Goal: Information Seeking & Learning: Learn about a topic

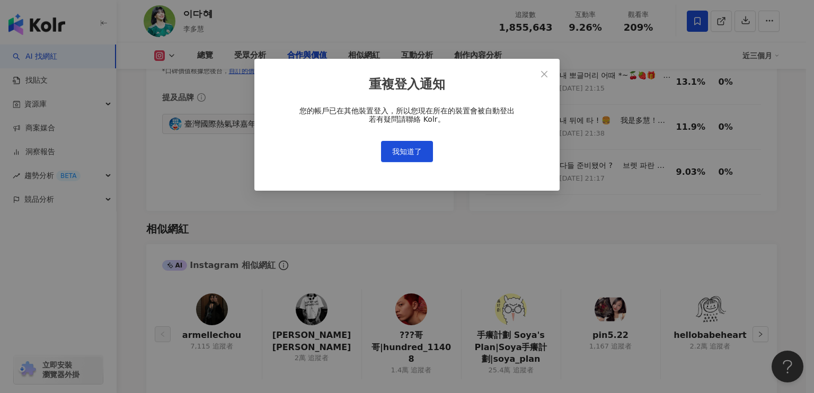
scroll to position [1598, 0]
click at [407, 149] on span "我知道了" at bounding box center [407, 151] width 30 height 8
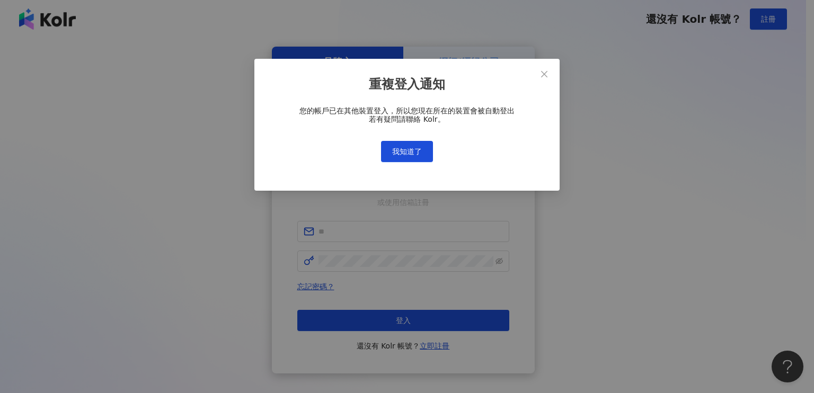
click at [408, 152] on div "重複登入通知 您的帳戶已在其他裝置登入，所以您現在所在的裝置會被自動登出 若有疑問請聯絡 Kolr。 我知道了" at bounding box center [407, 196] width 814 height 393
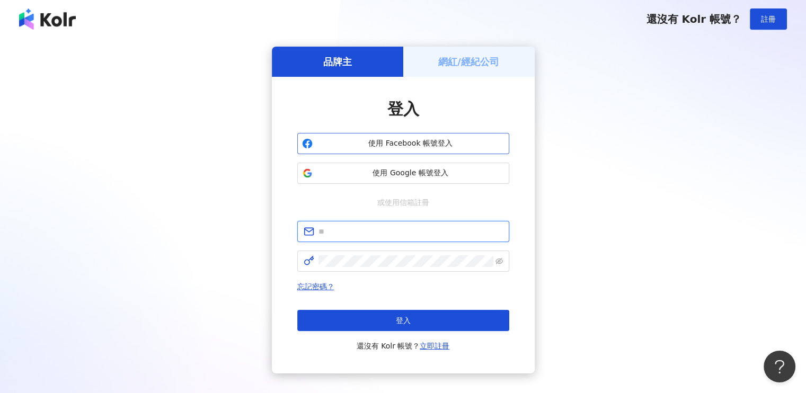
type input "**********"
click at [436, 318] on button "登入" at bounding box center [403, 320] width 212 height 21
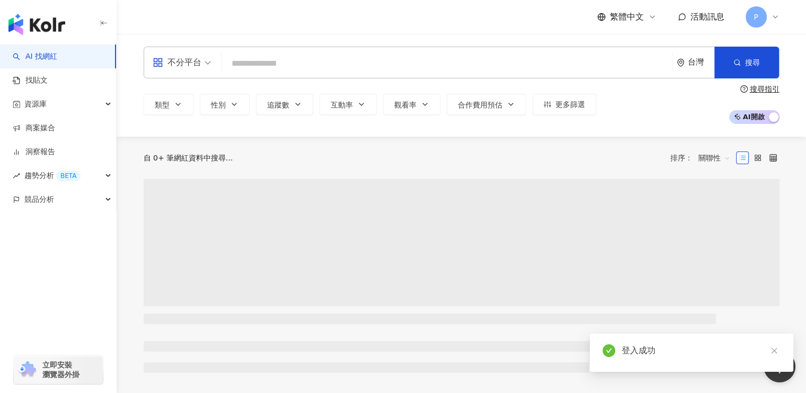
click at [290, 71] on input "search" at bounding box center [447, 64] width 442 height 20
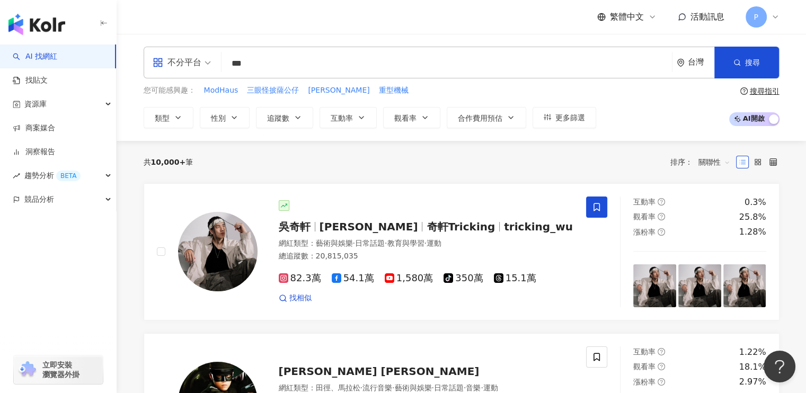
type input "***"
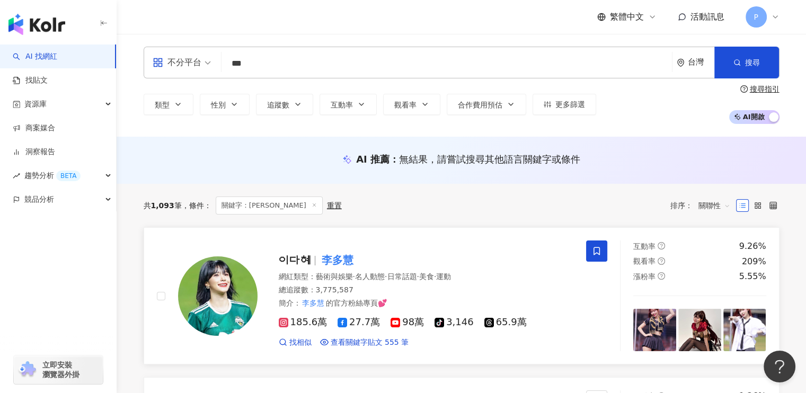
click at [221, 281] on img at bounding box center [217, 295] width 79 height 79
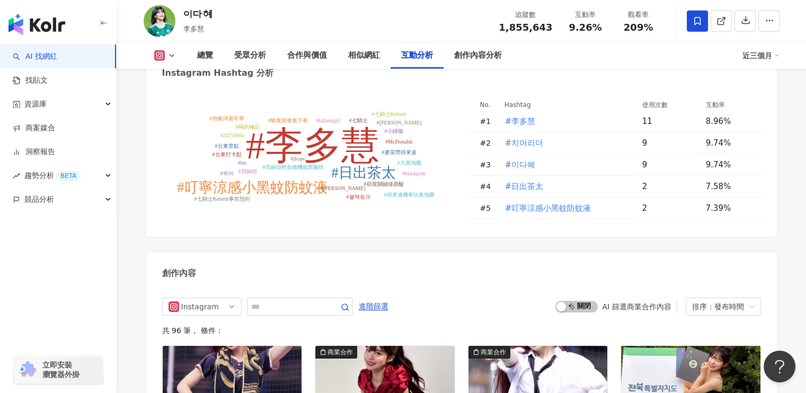
scroll to position [2967, 0]
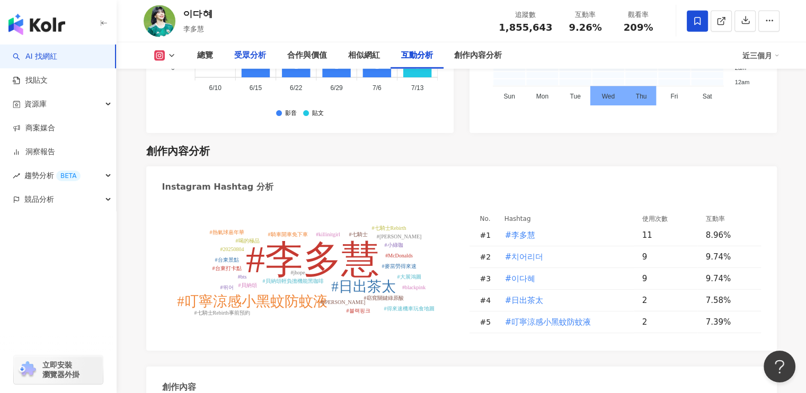
click at [256, 58] on div "受眾分析" at bounding box center [250, 55] width 32 height 13
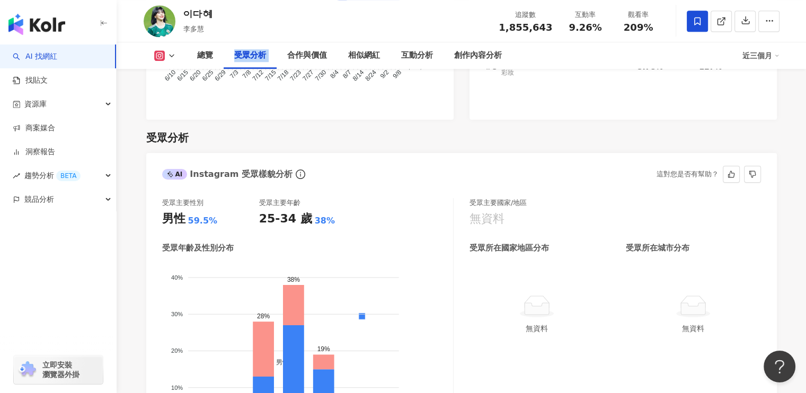
scroll to position [868, 0]
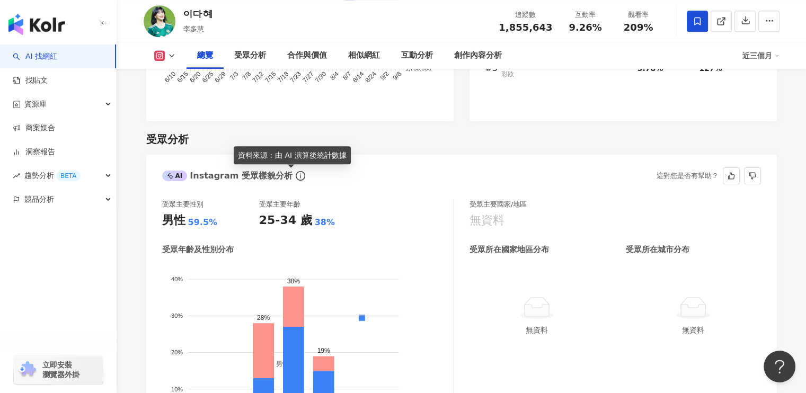
click at [296, 177] on icon "info-circle" at bounding box center [301, 176] width 10 height 10
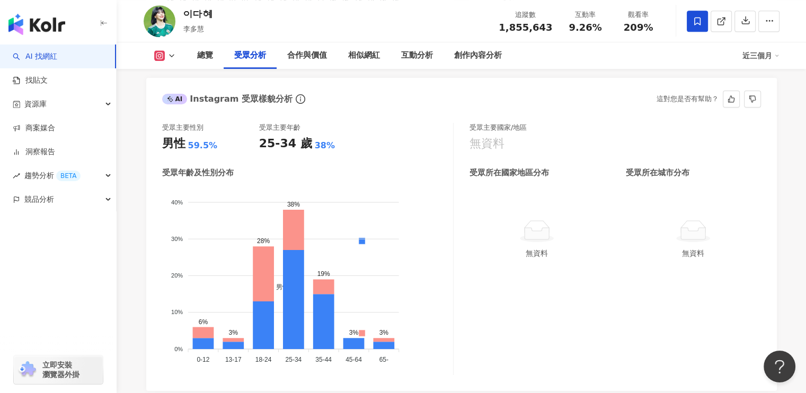
scroll to position [921, 0]
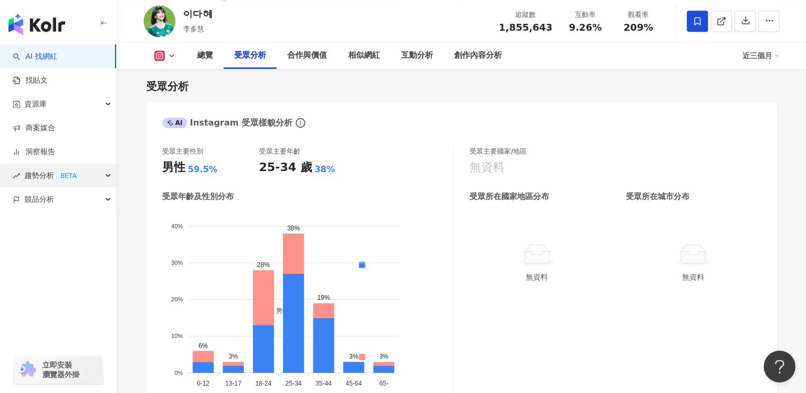
click at [43, 178] on span "趨勢分析 BETA" at bounding box center [52, 176] width 56 height 24
click at [108, 179] on div "趨勢分析 BETA" at bounding box center [58, 176] width 116 height 24
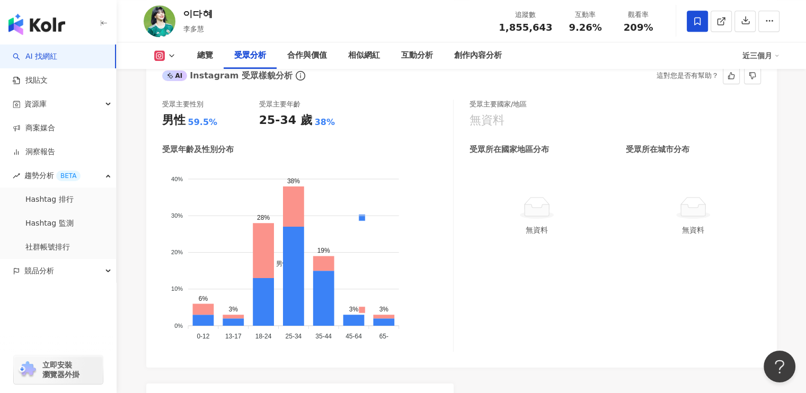
scroll to position [974, 0]
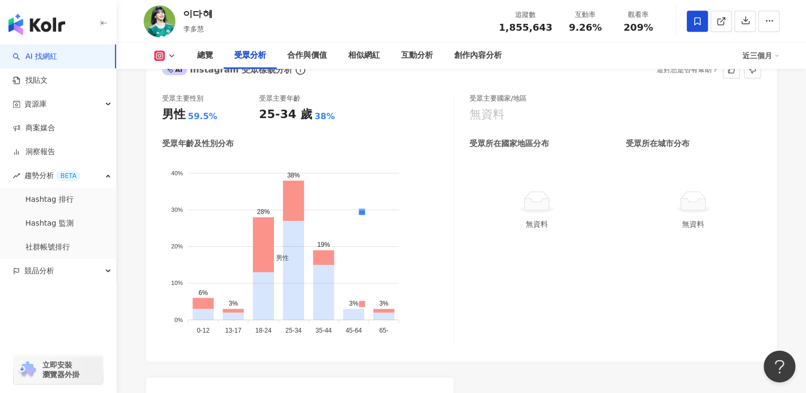
click at [289, 346] on span "女性" at bounding box center [278, 349] width 21 height 7
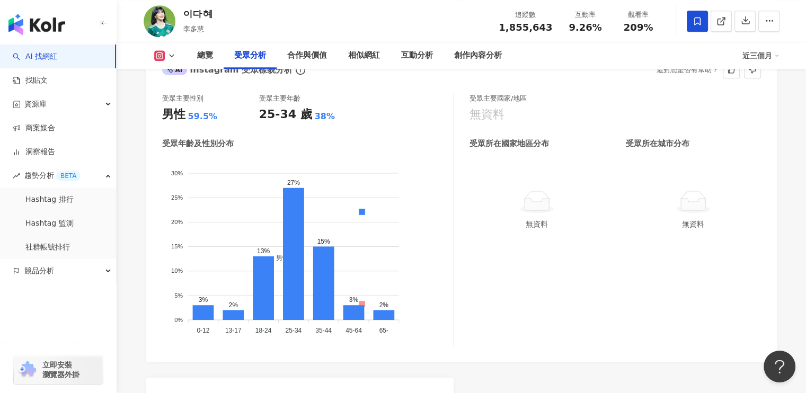
click at [289, 255] on span "男性" at bounding box center [278, 258] width 21 height 7
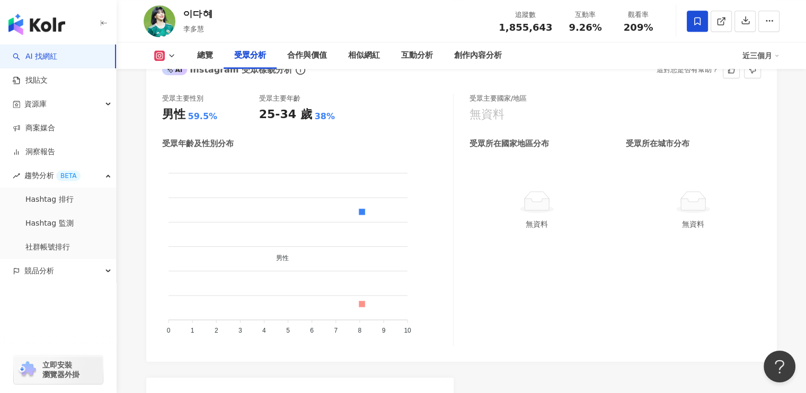
click at [289, 346] on span "女性" at bounding box center [278, 349] width 21 height 7
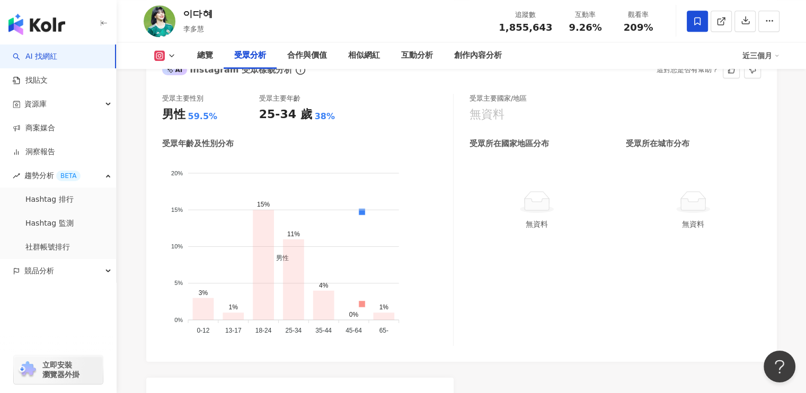
click at [289, 255] on span "男性" at bounding box center [278, 258] width 21 height 7
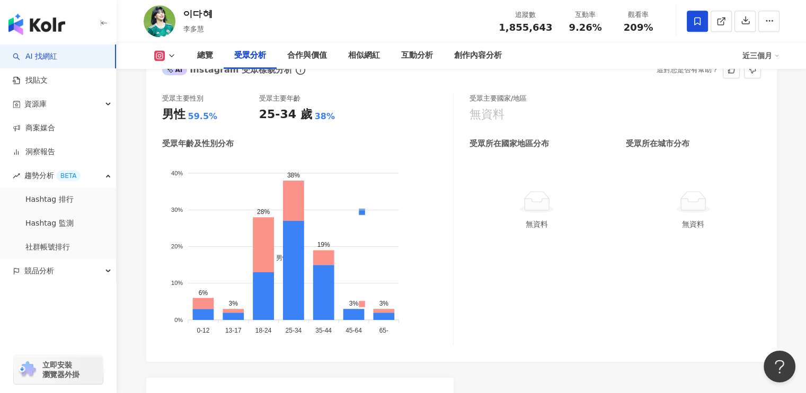
drag, startPoint x: 305, startPoint y: 147, endPoint x: 523, endPoint y: 258, distance: 244.5
click at [523, 258] on div "受眾主要國家/地區 無資料 受眾所在國家地區分布 受眾所在城市分布 無資料 無資料" at bounding box center [614, 220] width 291 height 252
drag, startPoint x: 804, startPoint y: 0, endPoint x: 571, endPoint y: 280, distance: 364.1
click at [642, 315] on div "受眾主要國家/地區 無資料 受眾所在國家地區分布 受眾所在城市分布 無資料 無資料" at bounding box center [614, 220] width 291 height 252
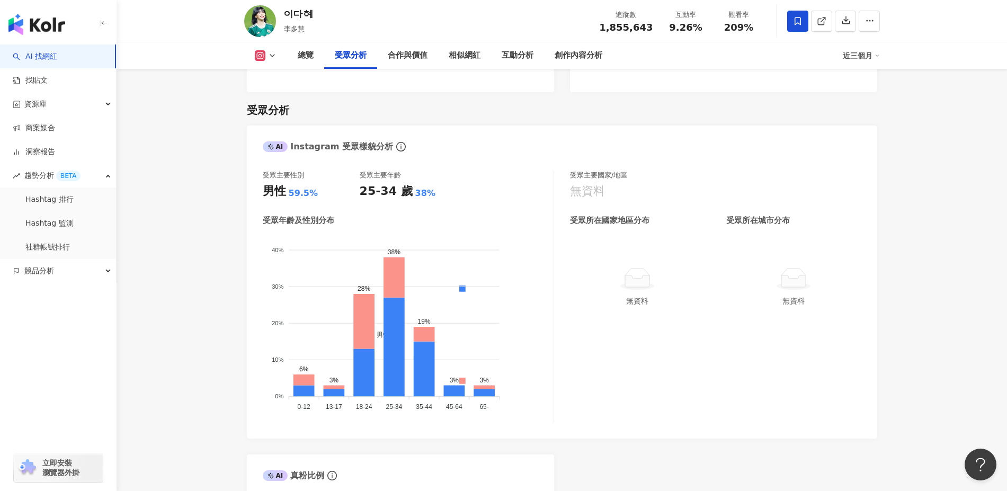
click at [57, 62] on link "AI 找網紅" at bounding box center [35, 56] width 44 height 11
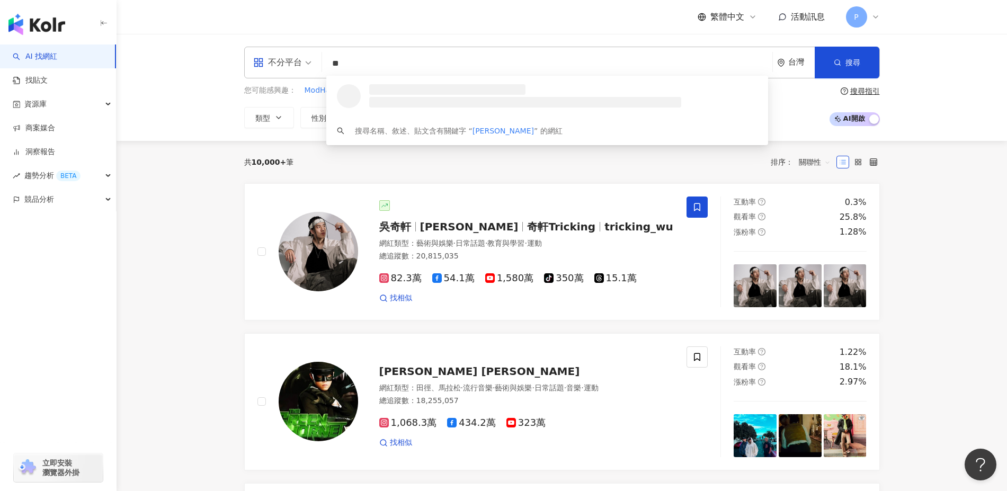
type input "**"
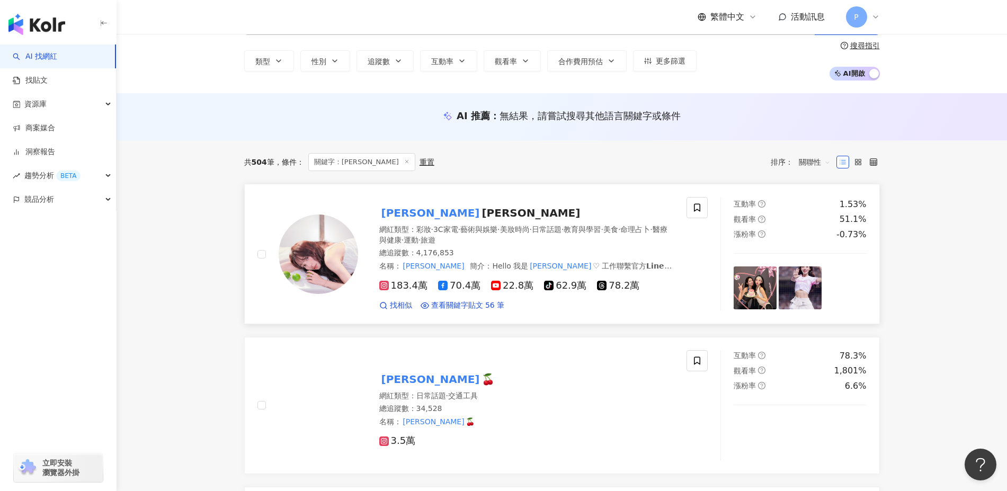
scroll to position [66, 0]
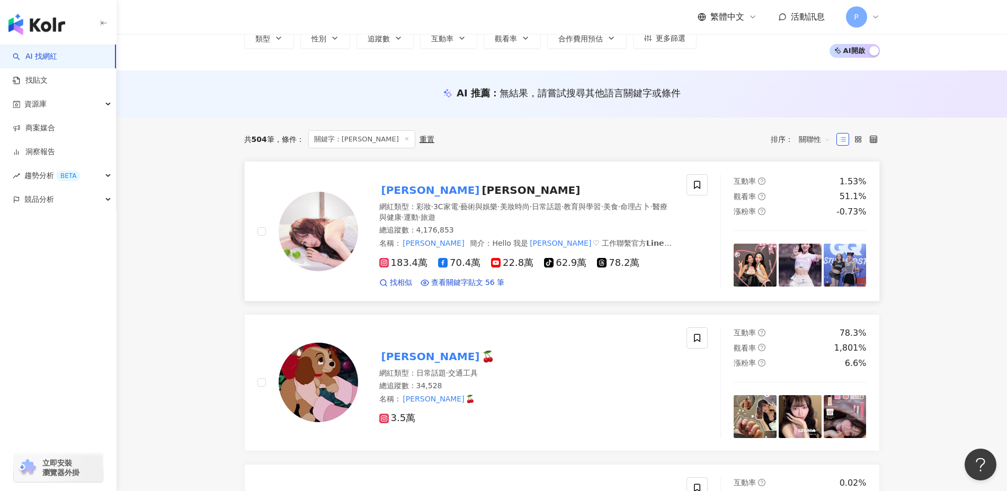
click at [482, 186] on span "Mizuki" at bounding box center [531, 190] width 99 height 13
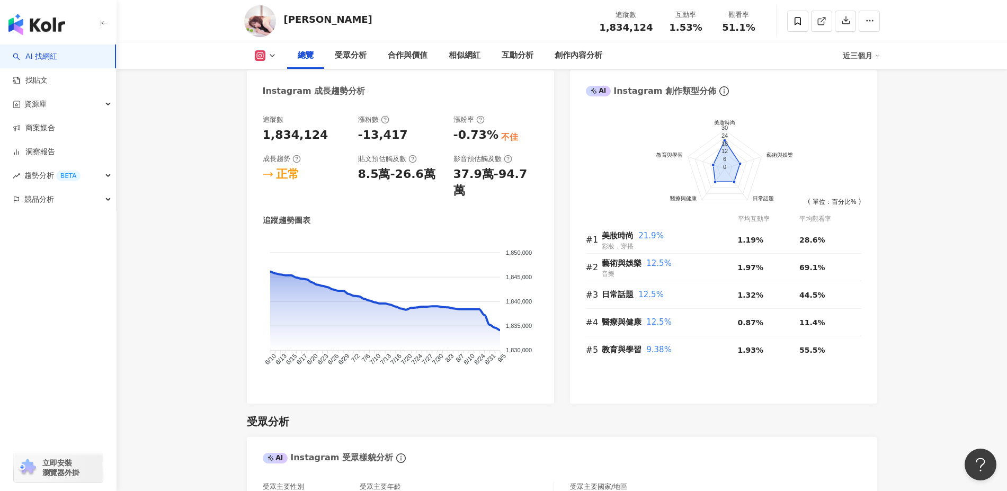
click at [287, 215] on div "追蹤趨勢圖表" at bounding box center [287, 220] width 48 height 11
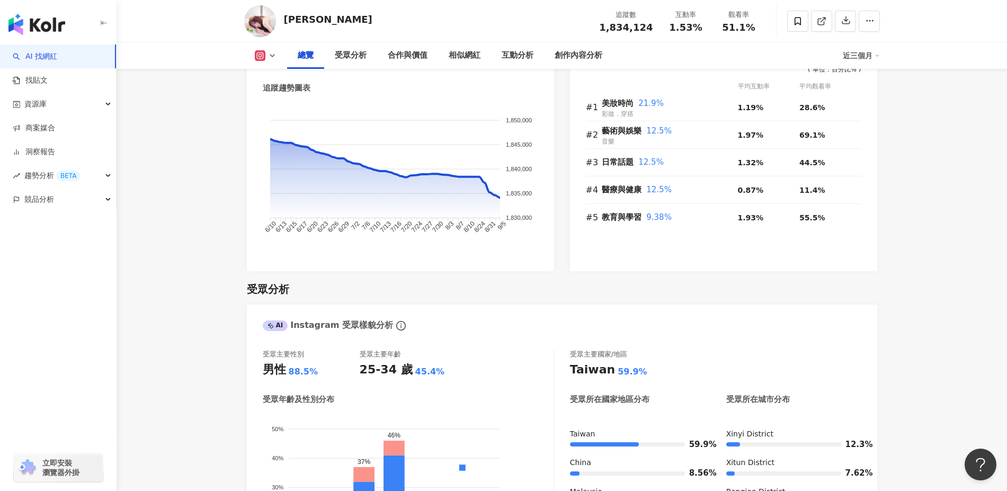
scroll to position [861, 0]
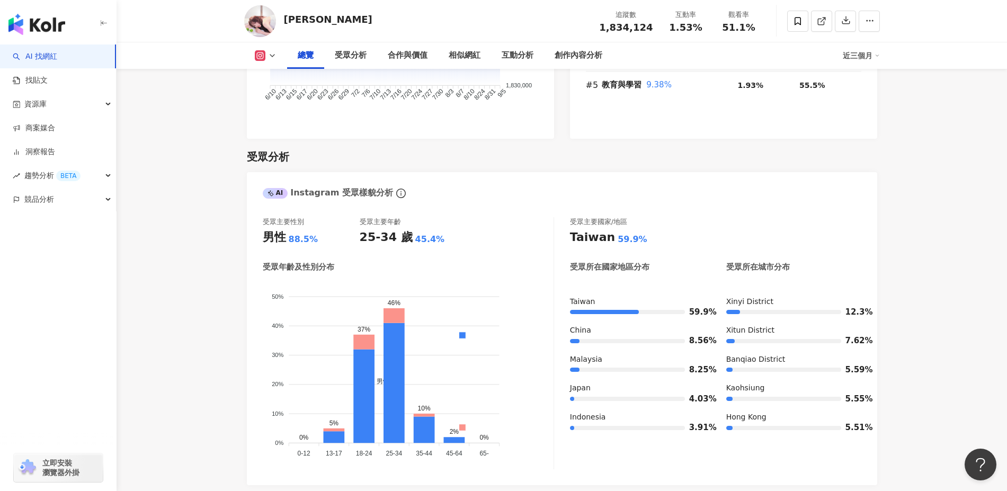
click at [55, 54] on link "AI 找網紅" at bounding box center [35, 56] width 44 height 11
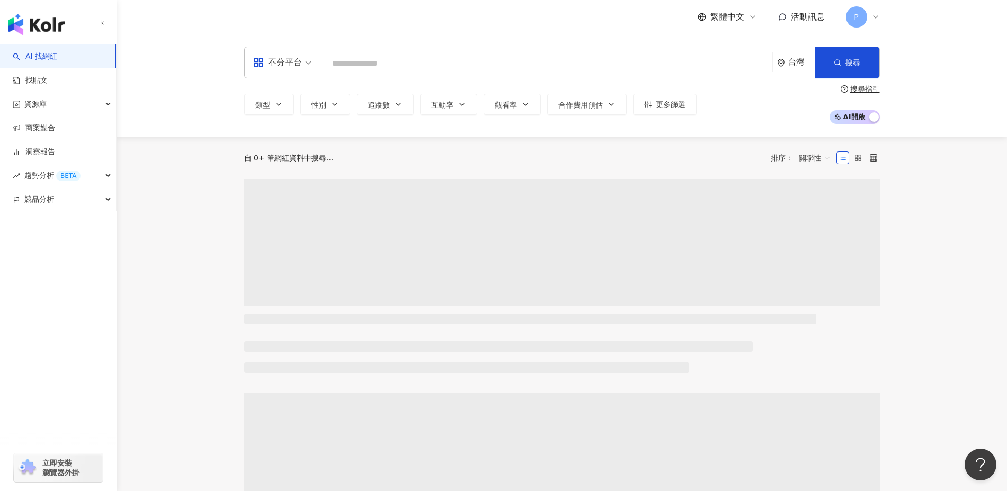
click at [379, 62] on input "search" at bounding box center [547, 64] width 442 height 20
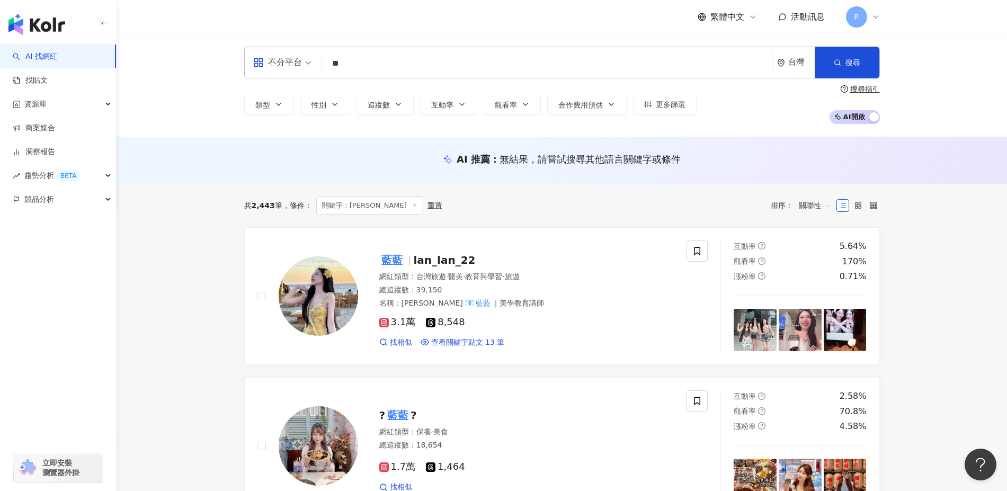
type input "*"
type input "**"
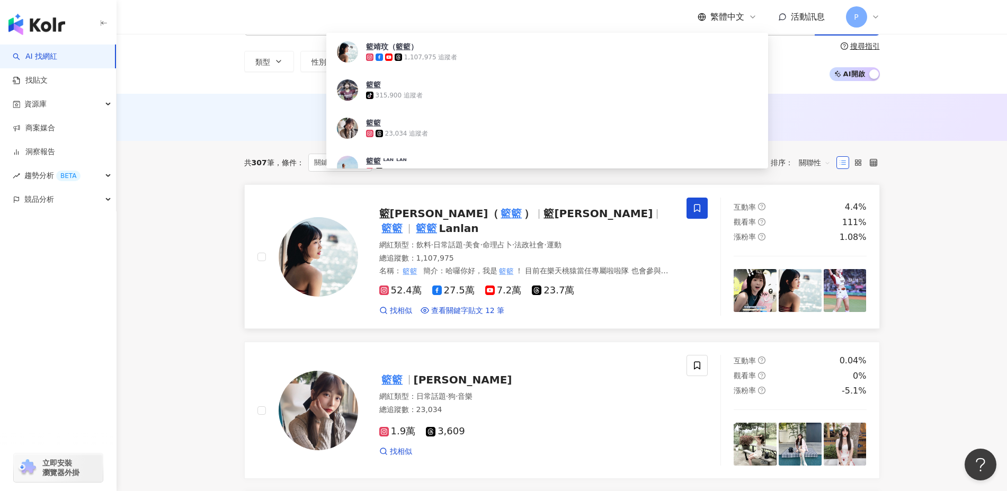
scroll to position [66, 0]
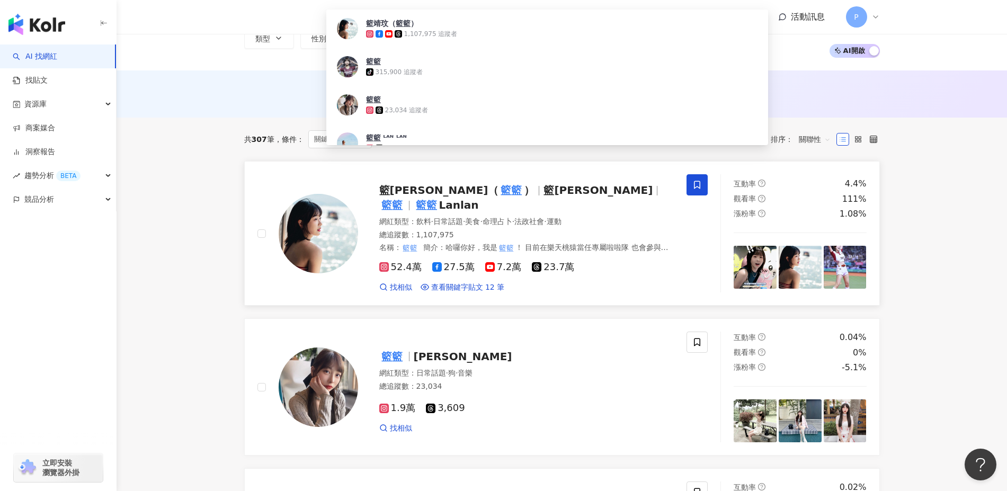
click at [399, 190] on span "籃靖玟（" at bounding box center [439, 190] width 120 height 13
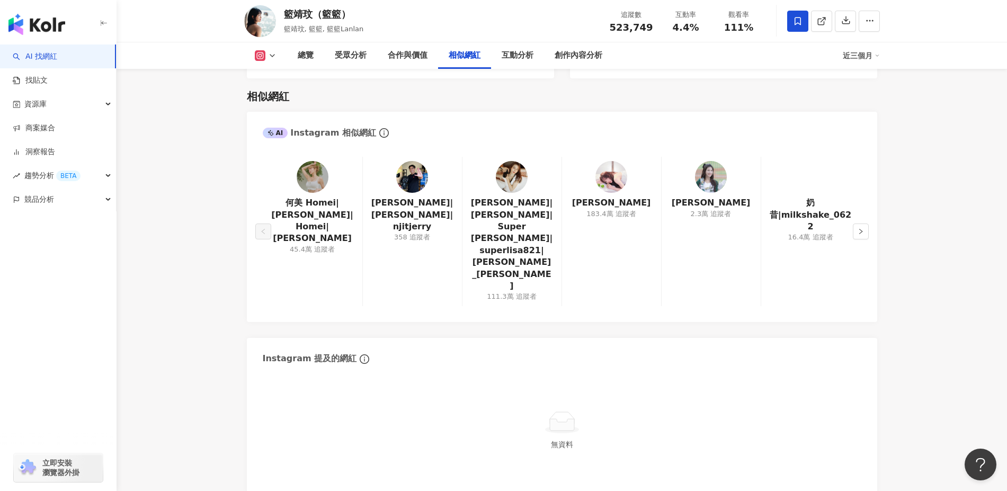
scroll to position [1788, 0]
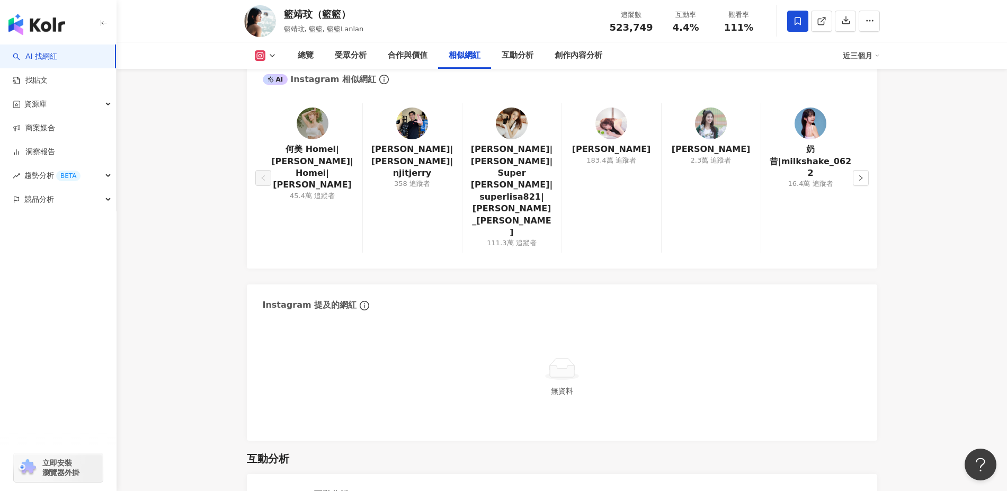
click at [687, 114] on div "沛穎 2.3萬 追蹤者" at bounding box center [711, 177] width 100 height 149
drag, startPoint x: 687, startPoint y: 114, endPoint x: 689, endPoint y: 160, distance: 46.1
click at [689, 160] on div "沛穎 2.3萬 追蹤者" at bounding box center [711, 177] width 100 height 149
click at [701, 144] on div "沛穎 2.3萬 追蹤者" at bounding box center [711, 177] width 100 height 149
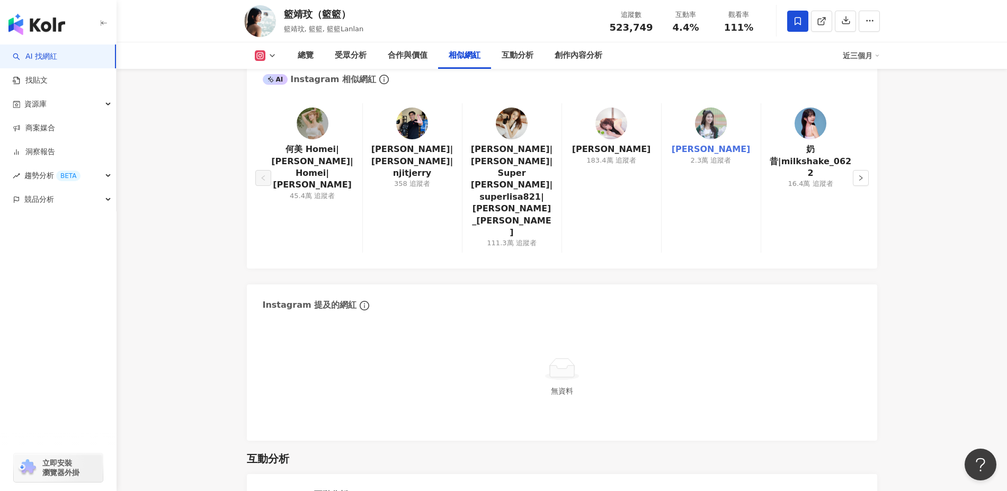
click at [708, 144] on link "沛穎" at bounding box center [711, 150] width 79 height 12
